Goal: Find specific page/section: Find specific page/section

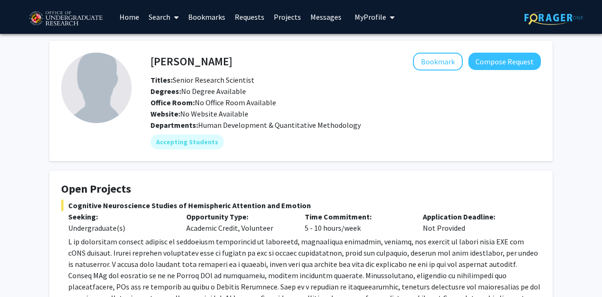
click at [43, 31] on link at bounding box center [70, 16] width 89 height 33
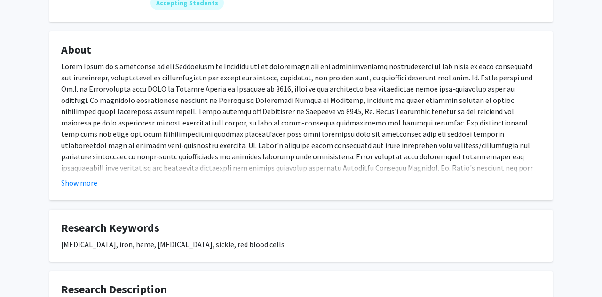
scroll to position [142, 0]
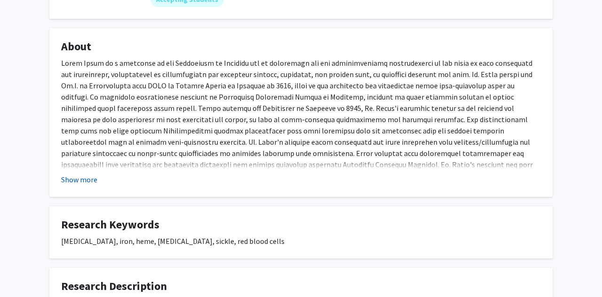
click at [72, 174] on button "Show more" at bounding box center [79, 179] width 36 height 11
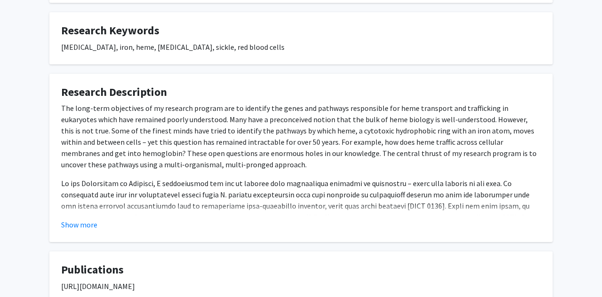
scroll to position [404, 0]
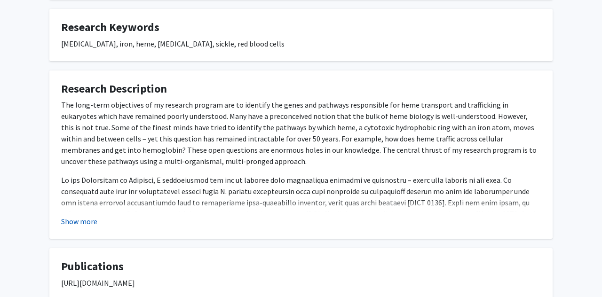
click at [70, 216] on button "Show more" at bounding box center [79, 221] width 36 height 11
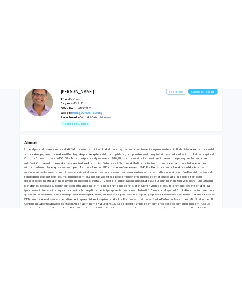
scroll to position [54, 0]
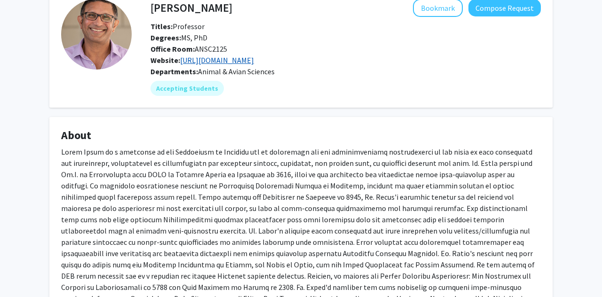
click at [219, 63] on link "[URL][DOMAIN_NAME]" at bounding box center [217, 59] width 74 height 9
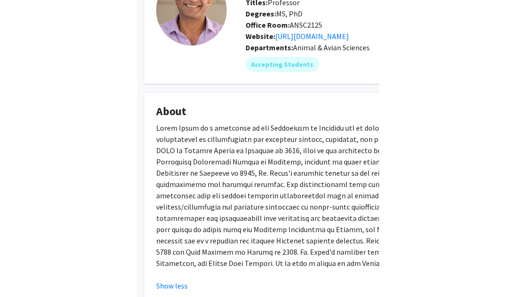
scroll to position [80, 0]
